Goal: Navigation & Orientation: Find specific page/section

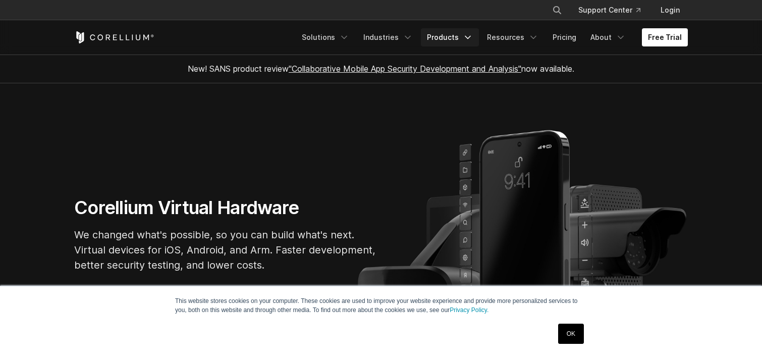
drag, startPoint x: 0, startPoint y: 0, endPoint x: 443, endPoint y: 36, distance: 444.7
click at [443, 36] on link "Products" at bounding box center [450, 37] width 58 height 18
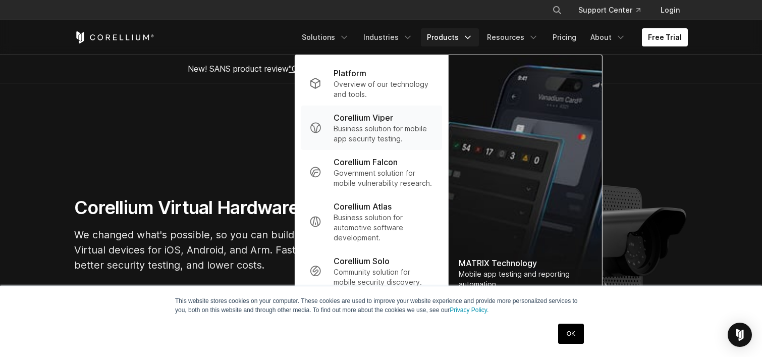
click at [359, 124] on p "Business solution for mobile app security testing." at bounding box center [384, 134] width 100 height 20
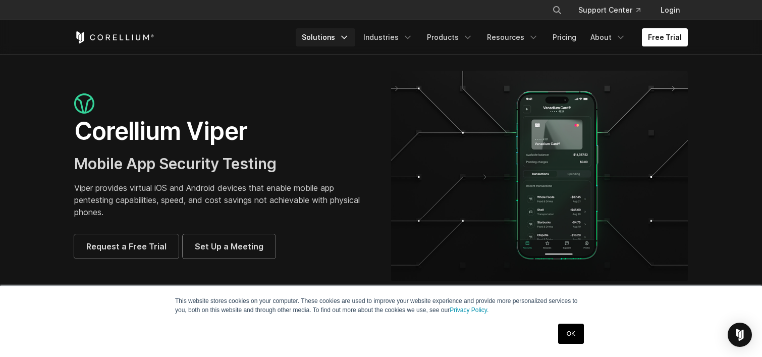
click at [346, 31] on link "Solutions" at bounding box center [326, 37] width 60 height 18
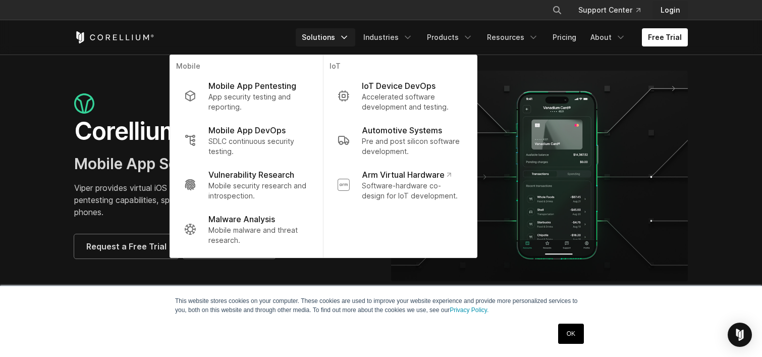
click at [677, 11] on link "Login" at bounding box center [670, 10] width 35 height 18
